Goal: Navigation & Orientation: Find specific page/section

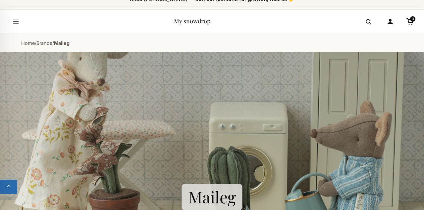
scroll to position [10, 0]
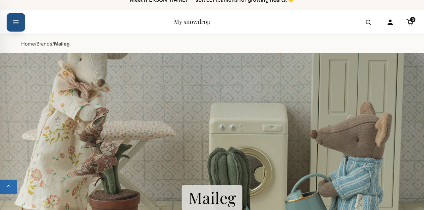
click at [9, 21] on button "Open menu" at bounding box center [16, 22] width 19 height 19
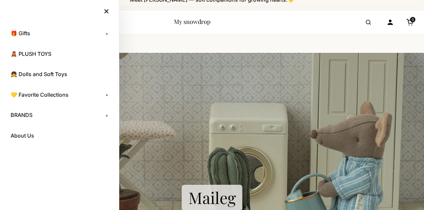
click at [58, 76] on link "👧 Dolls and Soft Toys" at bounding box center [60, 74] width 106 height 17
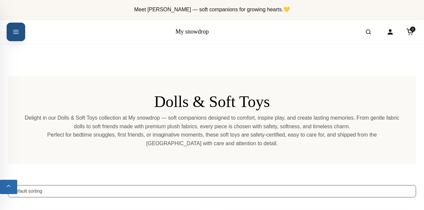
click at [14, 27] on icon "Open menu" at bounding box center [16, 32] width 7 height 12
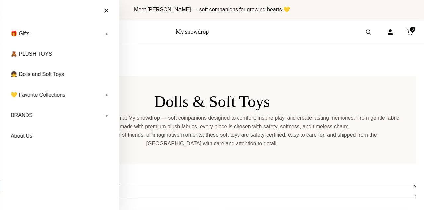
click at [109, 114] on link "BRANDS" at bounding box center [60, 115] width 106 height 17
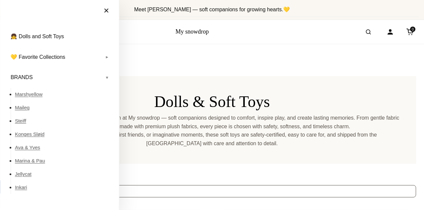
scroll to position [38, 0]
click at [23, 105] on link "Maileg" at bounding box center [63, 106] width 97 height 13
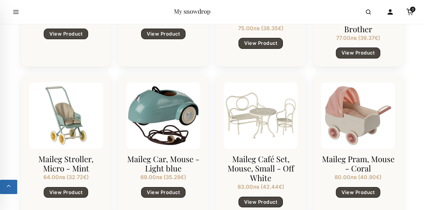
scroll to position [637, 0]
